Goal: Register for event/course

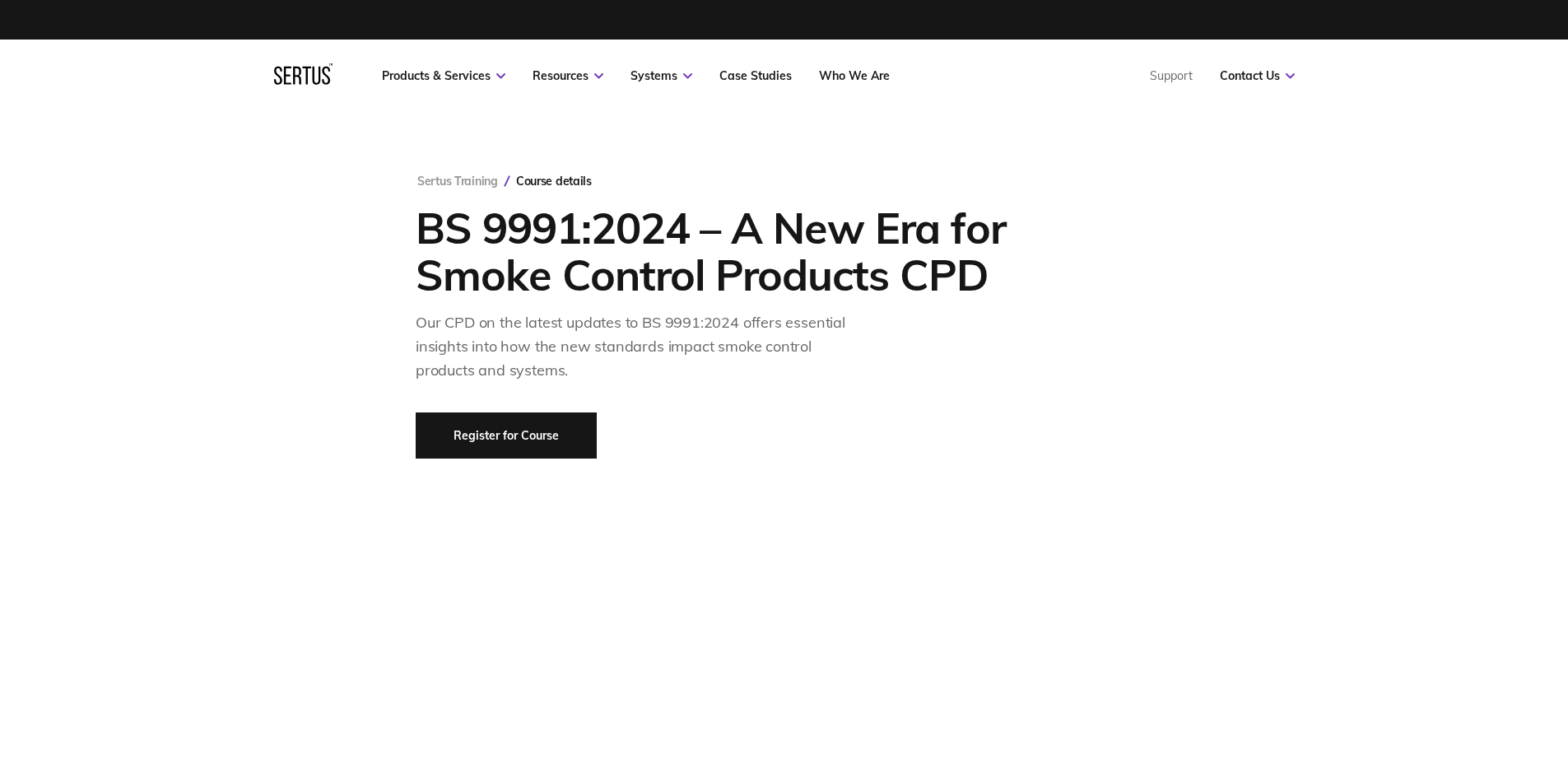
click at [534, 434] on link "Register for Course" at bounding box center [505, 435] width 181 height 46
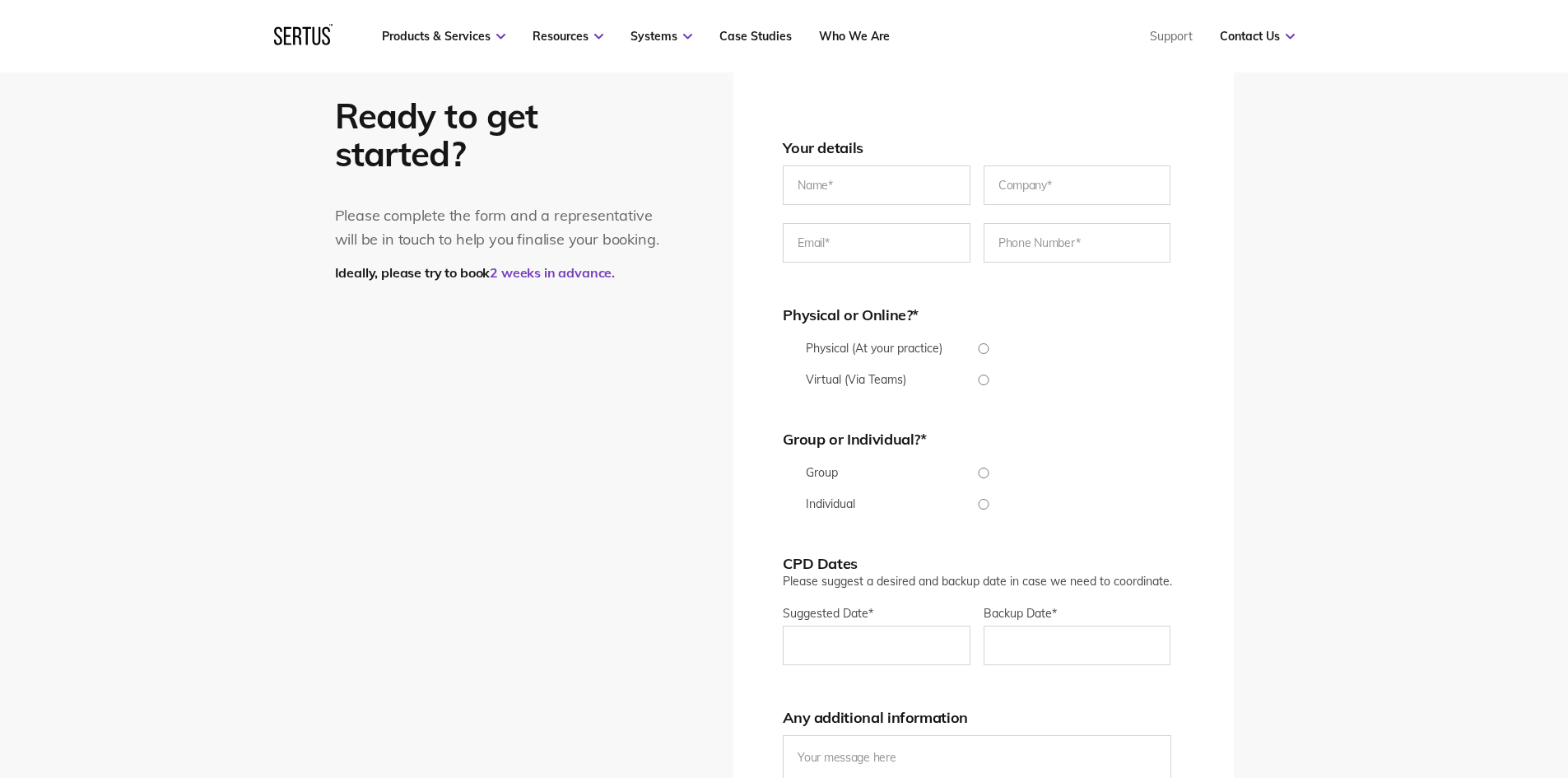
click at [990, 351] on input "Physical (At your practice)" at bounding box center [983, 348] width 401 height 10
radio input "true"
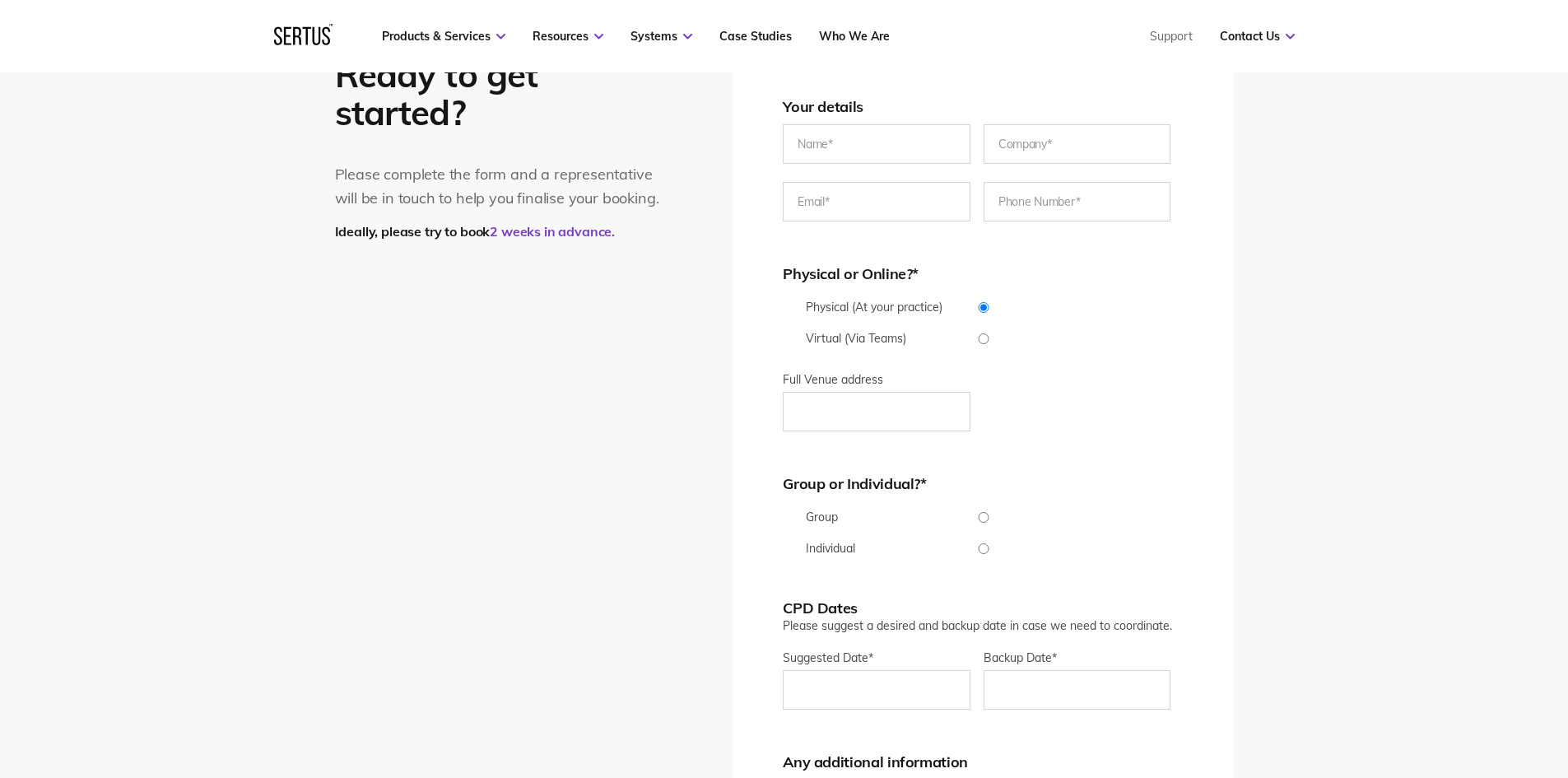
scroll to position [3616, 0]
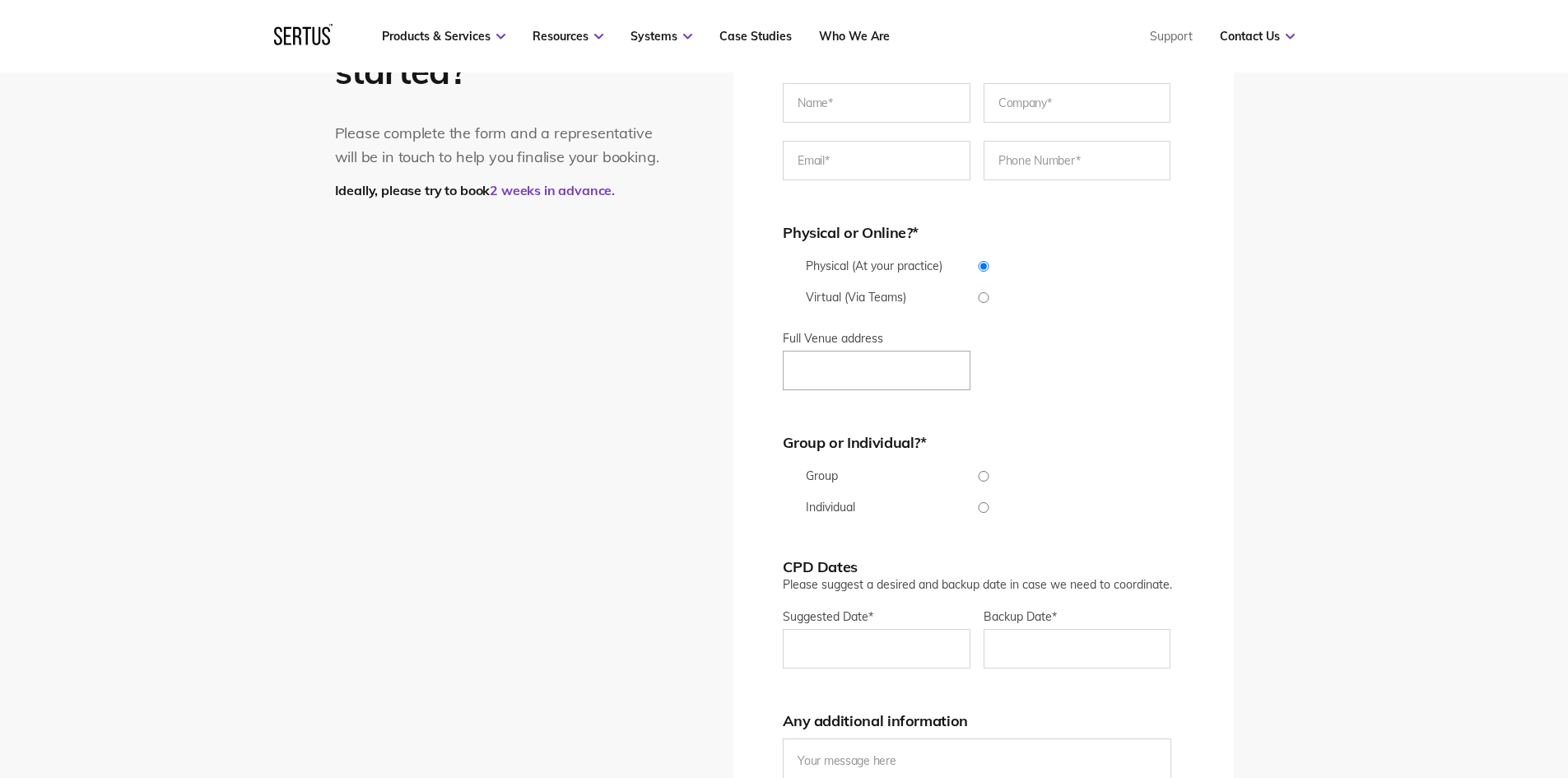
drag, startPoint x: 964, startPoint y: 362, endPoint x: 939, endPoint y: 380, distance: 30.8
click at [958, 385] on input "Full Venue address" at bounding box center [876, 371] width 187 height 40
type input "The Master's House"
type input "[PERSON_NAME]"
type input "gdm architects"
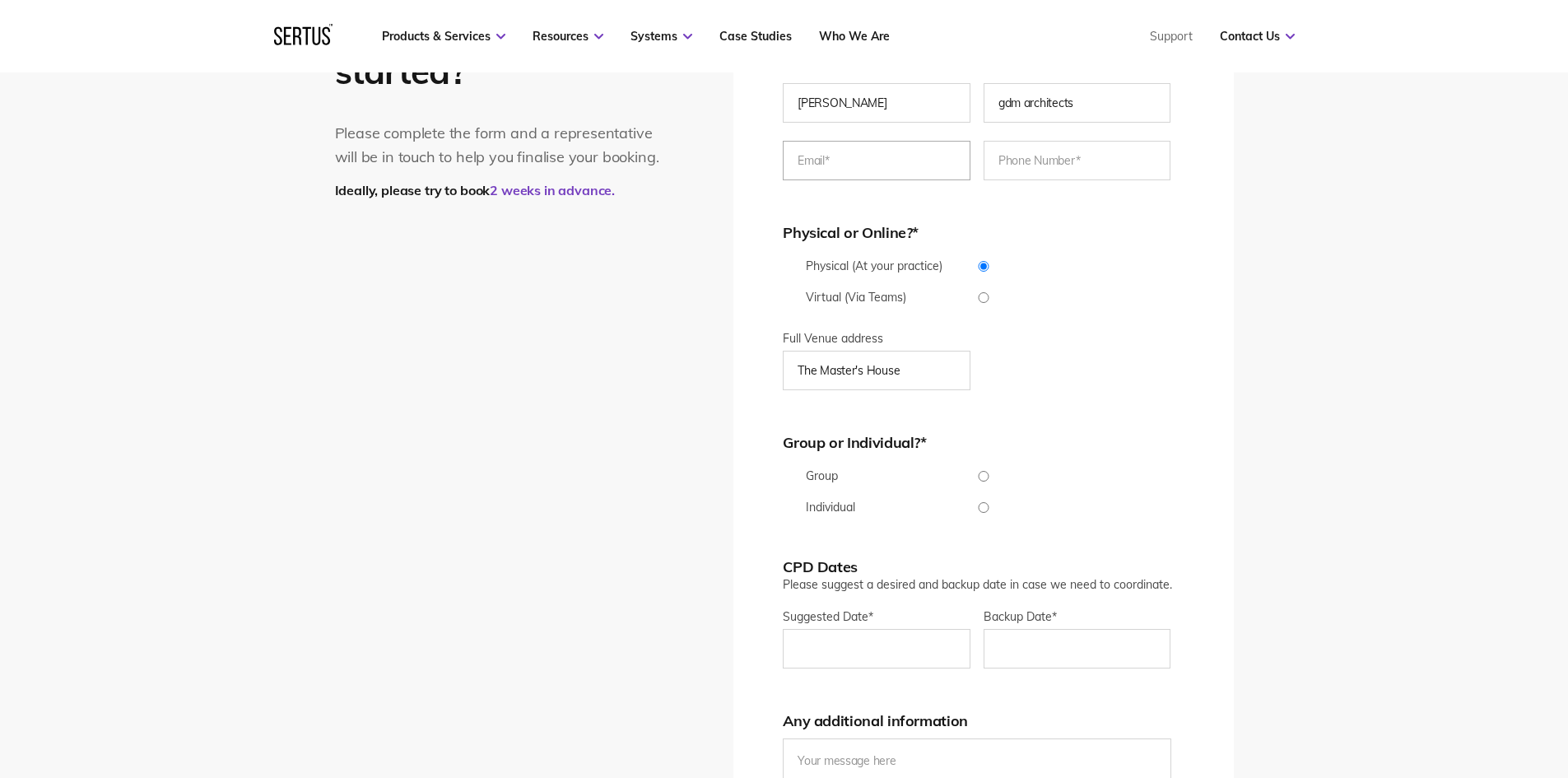
type input "[PERSON_NAME][EMAIL_ADDRESS][PERSON_NAME][DOMAIN_NAME]"
type input "[PHONE_NUMBER]"
click at [1276, 293] on div "Ready to get started? Please complete the form and a representative will be in …" at bounding box center [784, 507] width 1568 height 1180
click at [939, 365] on input "The Master's House" at bounding box center [876, 371] width 187 height 40
click at [1230, 352] on div "Your details [PERSON_NAME] gdm architects [PERSON_NAME][EMAIL_ADDRESS][PERSON_N…" at bounding box center [983, 508] width 500 height 1035
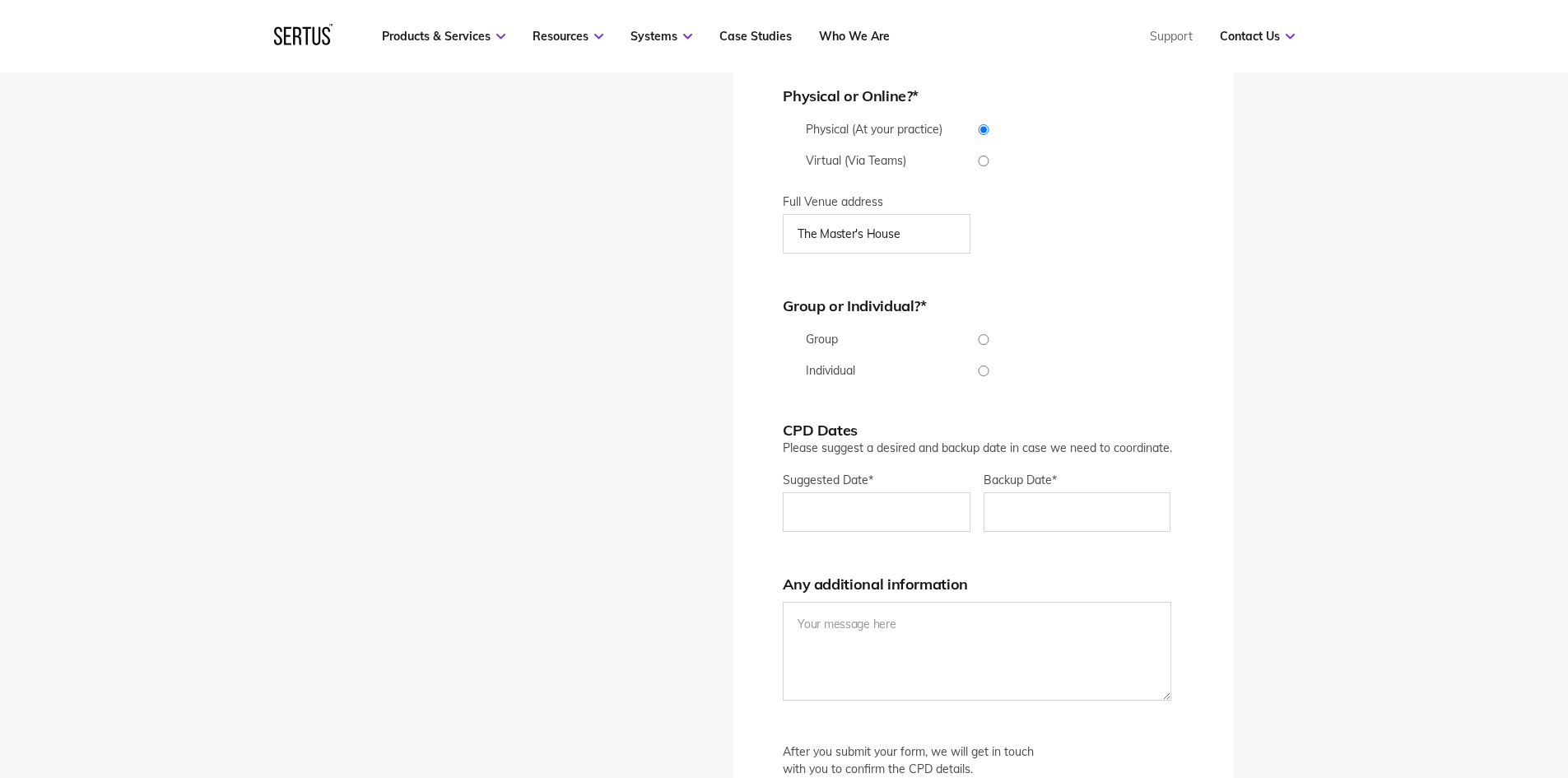
scroll to position [3780, 0]
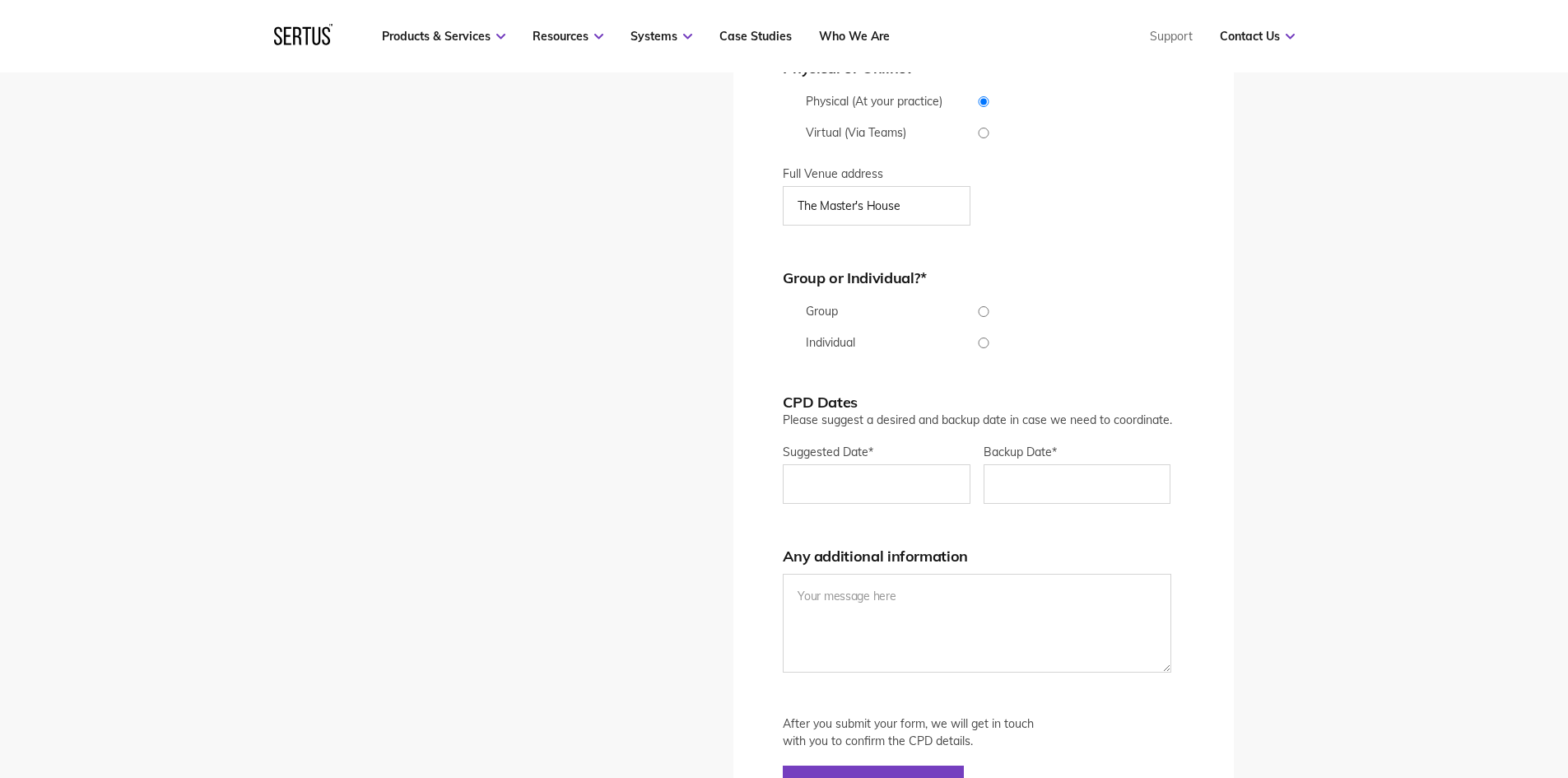
click at [987, 309] on input "Group" at bounding box center [983, 311] width 401 height 10
radio input "true"
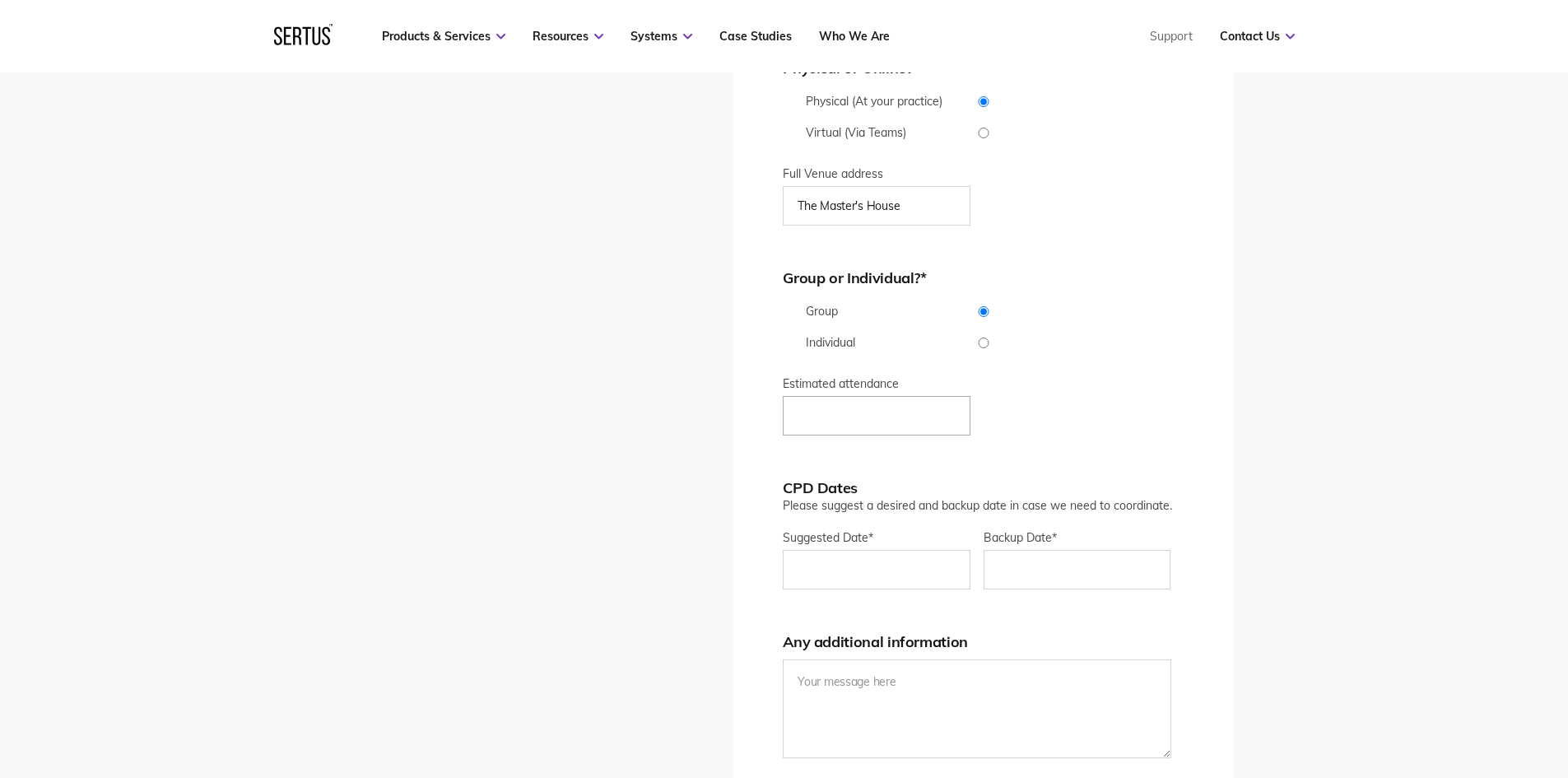
click at [855, 411] on input "Estimated attendance" at bounding box center [876, 416] width 187 height 40
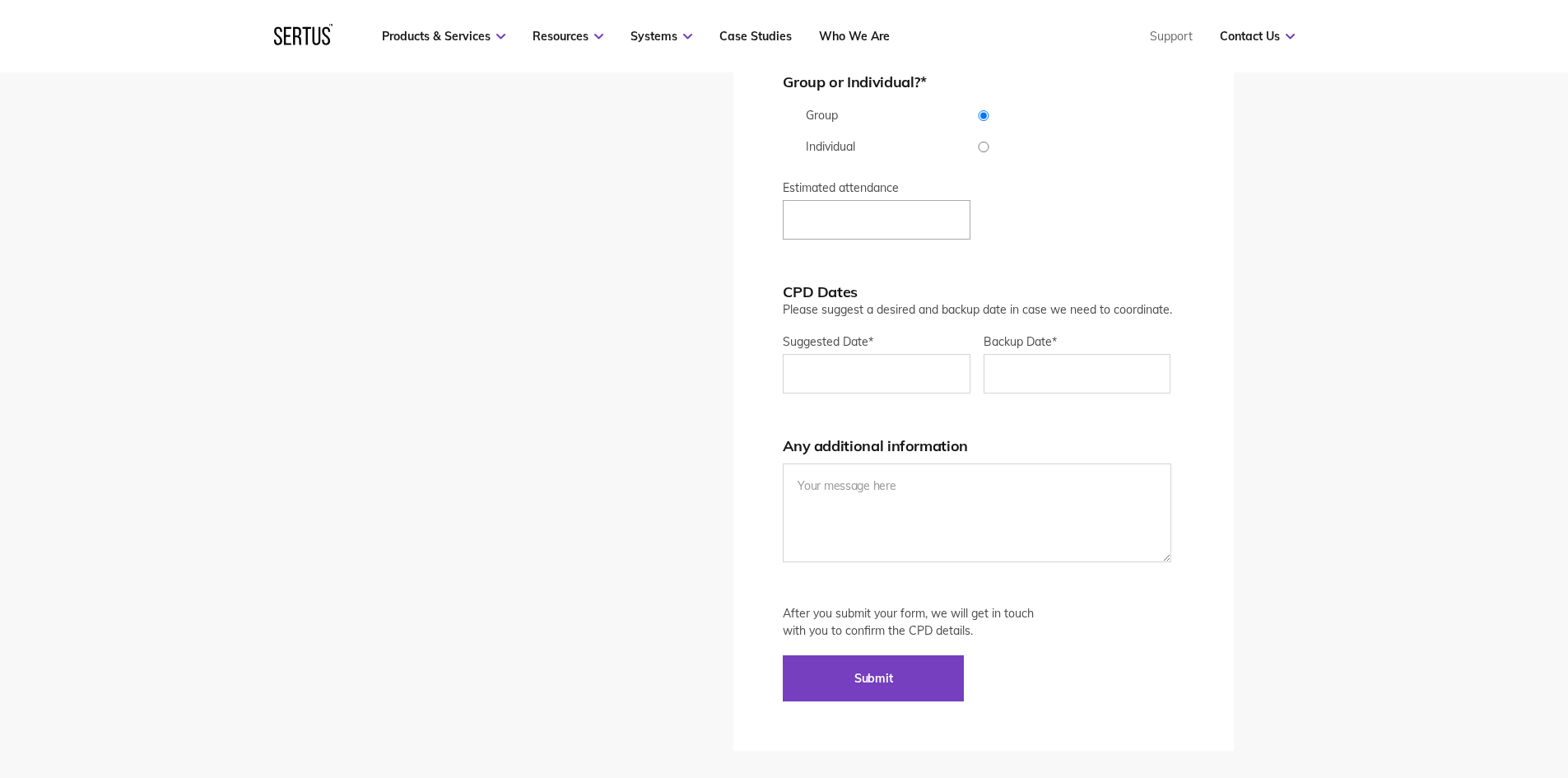
scroll to position [4027, 0]
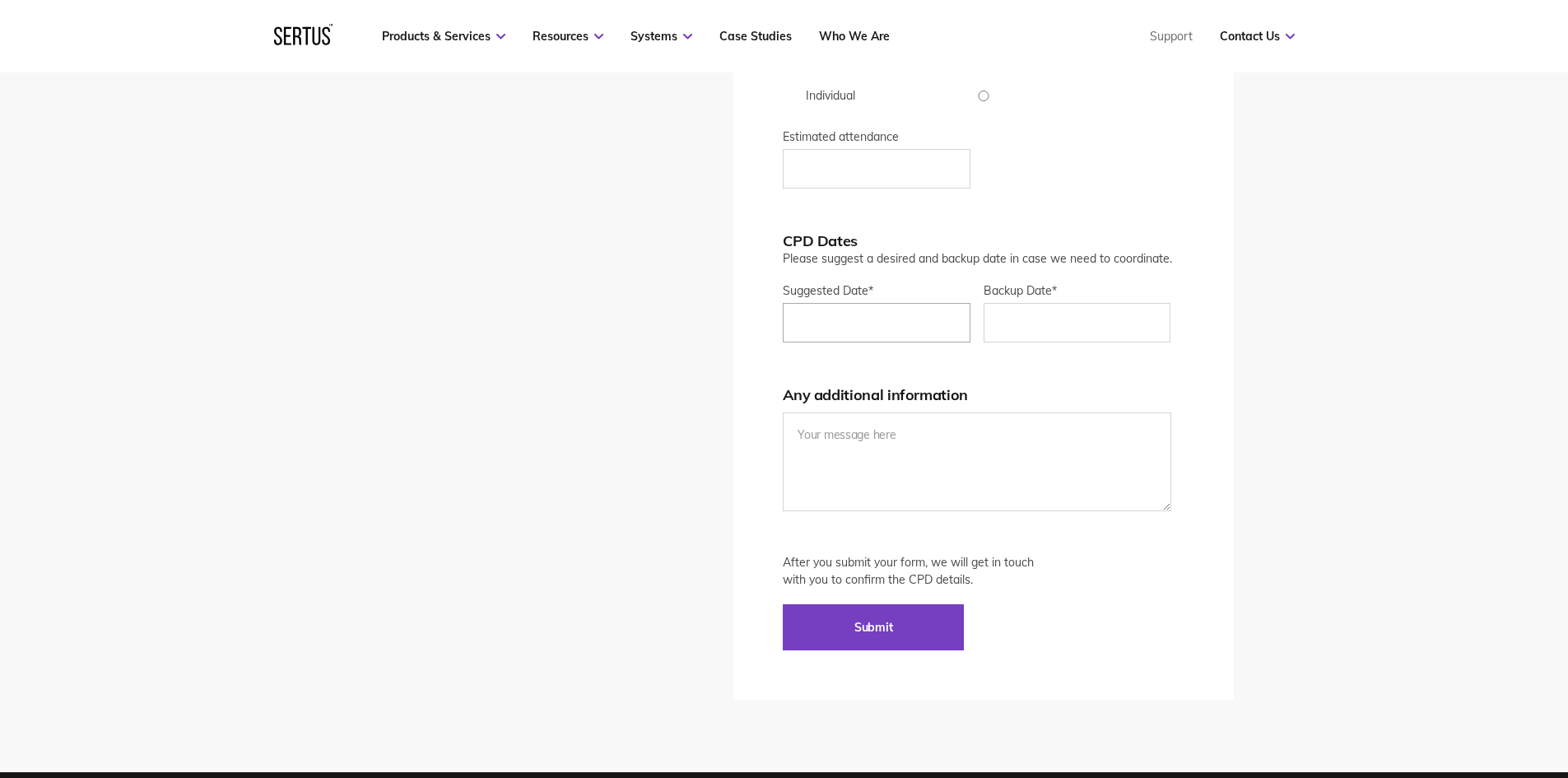
click at [867, 309] on input "Suggested Date *" at bounding box center [876, 323] width 187 height 40
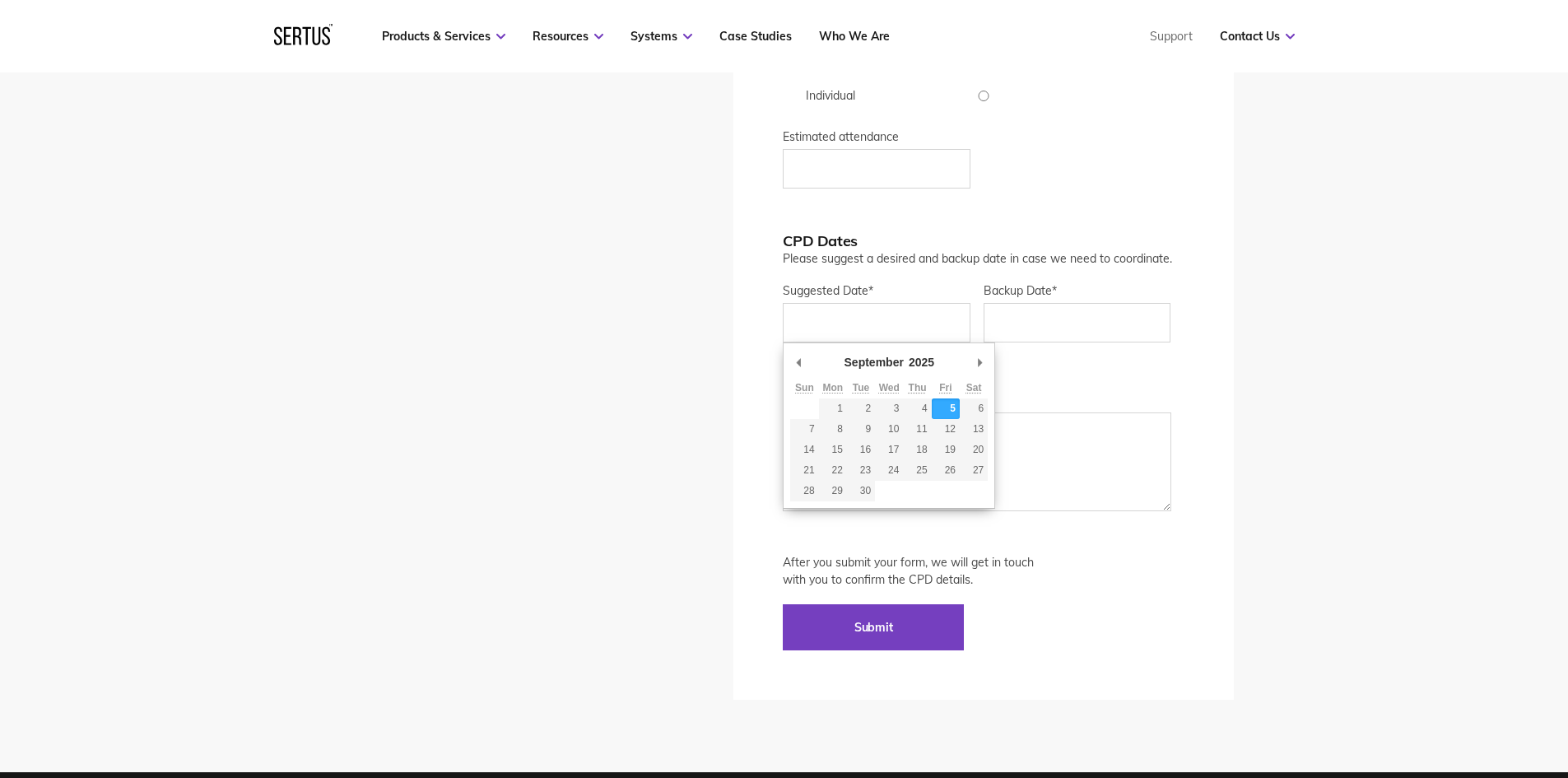
click at [1476, 319] on div "Ready to get started? Please complete the form and a representative will be in …" at bounding box center [784, 139] width 1568 height 1266
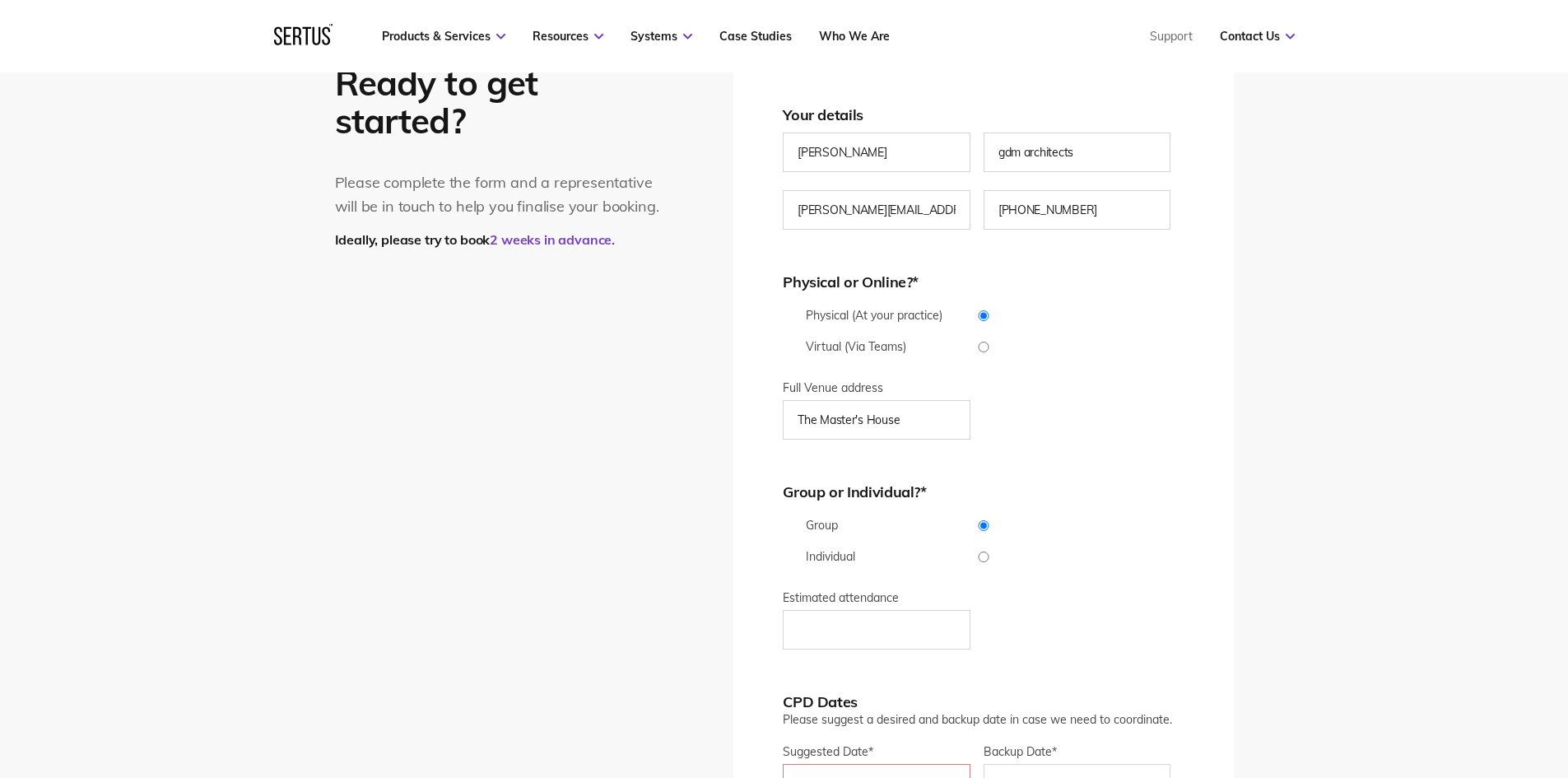
scroll to position [3286, 0]
